Goal: Task Accomplishment & Management: Use online tool/utility

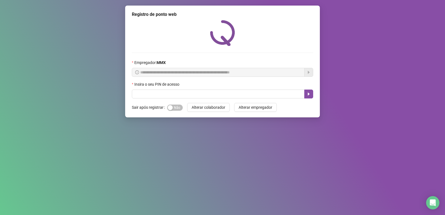
drag, startPoint x: 168, startPoint y: 108, endPoint x: 152, endPoint y: 49, distance: 61.6
click at [168, 108] on div "button" at bounding box center [170, 107] width 5 height 5
click at [140, 93] on input "text" at bounding box center [218, 94] width 173 height 9
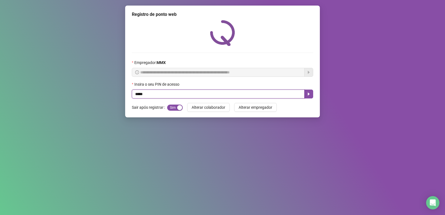
type input "*****"
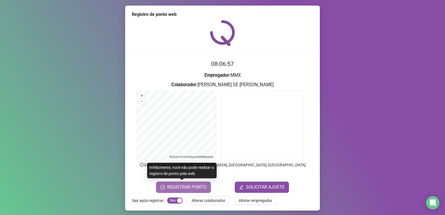
click at [182, 188] on span "REGISTRAR PONTO" at bounding box center [186, 187] width 39 height 7
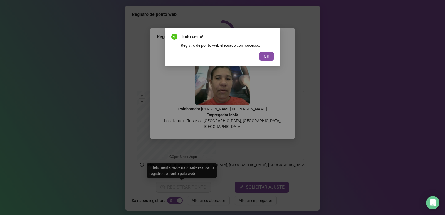
drag, startPoint x: 269, startPoint y: 55, endPoint x: 370, endPoint y: 106, distance: 113.4
click at [269, 55] on span "OK" at bounding box center [266, 56] width 5 height 6
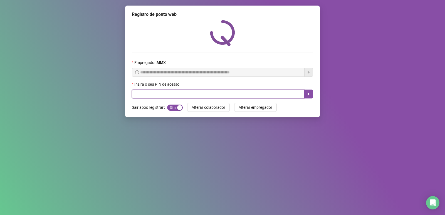
click at [234, 94] on input "text" at bounding box center [218, 94] width 173 height 9
type input "*****"
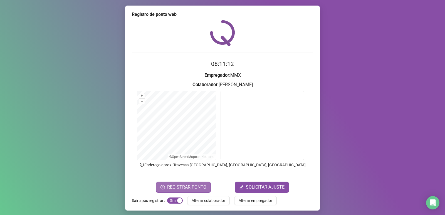
click at [177, 189] on span "REGISTRAR PONTO" at bounding box center [186, 187] width 39 height 7
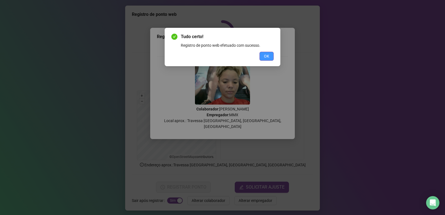
click at [268, 57] on span "OK" at bounding box center [266, 56] width 5 height 6
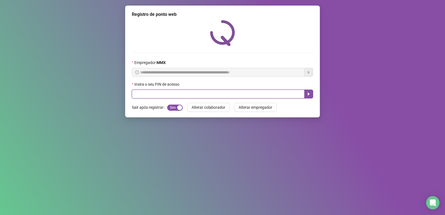
click at [203, 96] on input "text" at bounding box center [218, 94] width 173 height 9
type input "*****"
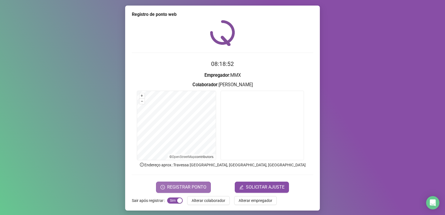
click at [179, 186] on span "REGISTRAR PONTO" at bounding box center [186, 187] width 39 height 7
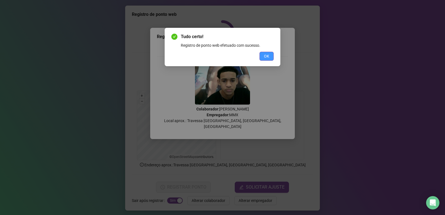
click at [267, 54] on span "OK" at bounding box center [266, 56] width 5 height 6
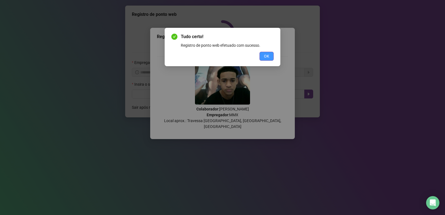
click at [267, 54] on div "Tudo certo! Registro de ponto web efetuado com sucesso. OK" at bounding box center [222, 107] width 445 height 215
